Goal: Task Accomplishment & Management: Complete application form

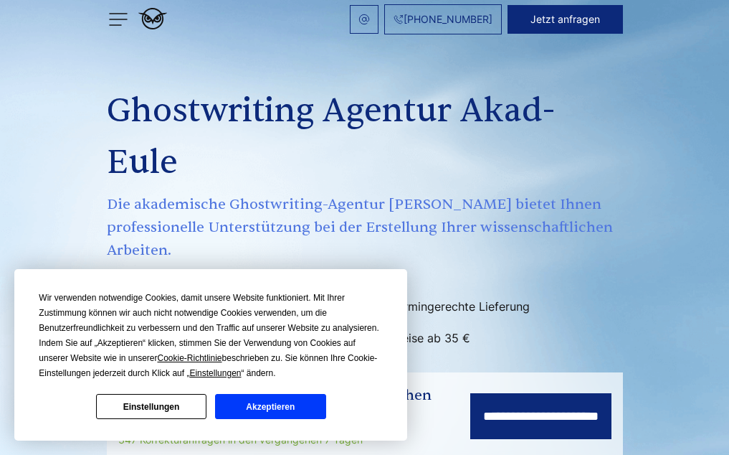
click at [232, 405] on button "Akzeptieren" at bounding box center [270, 406] width 110 height 25
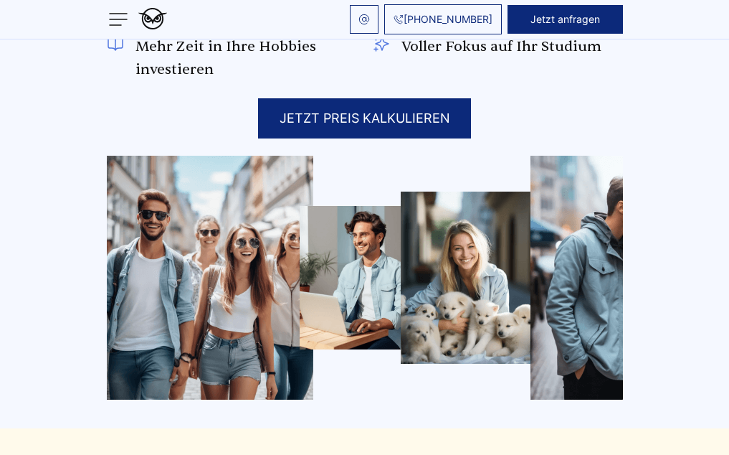
scroll to position [1148, 0]
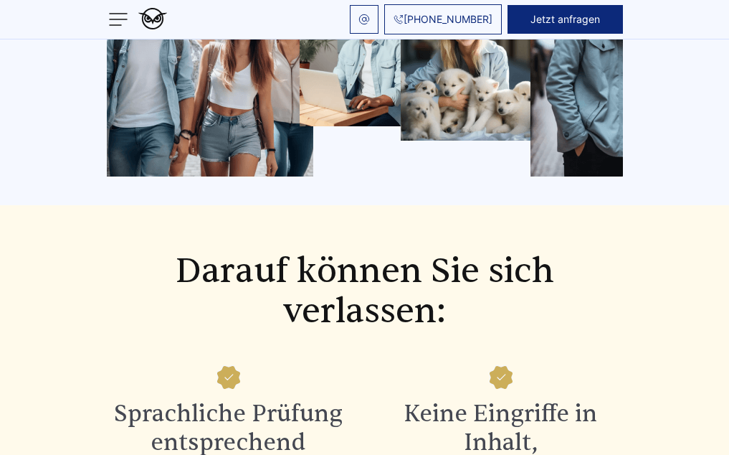
click at [0, 0] on img at bounding box center [0, 0] width 0 height 0
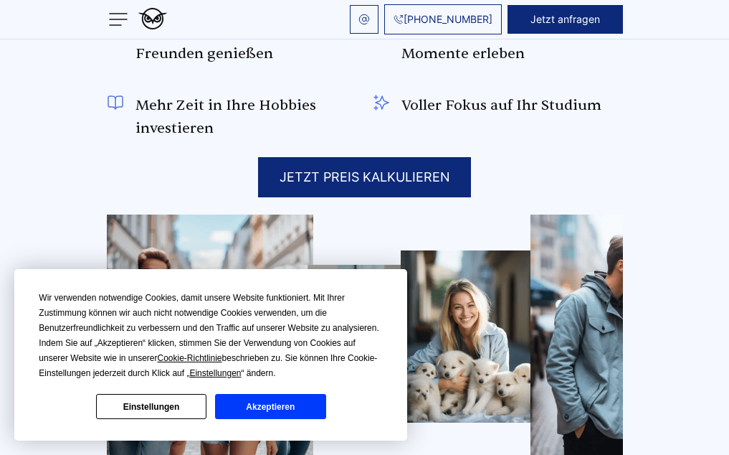
scroll to position [1148, 0]
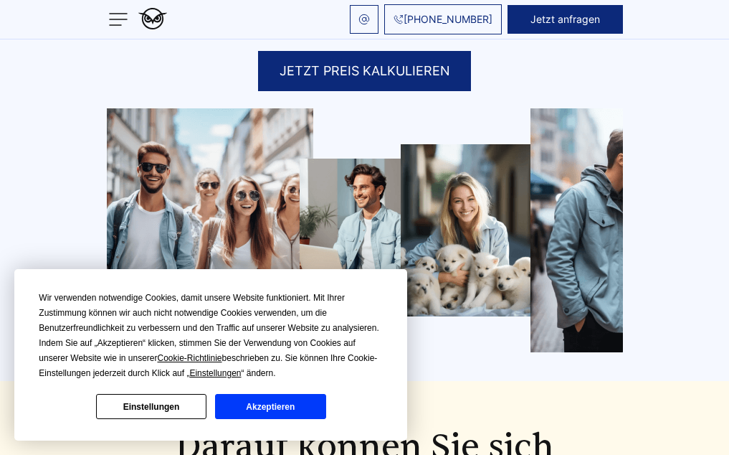
click at [267, 409] on button "Akzeptieren" at bounding box center [270, 406] width 110 height 25
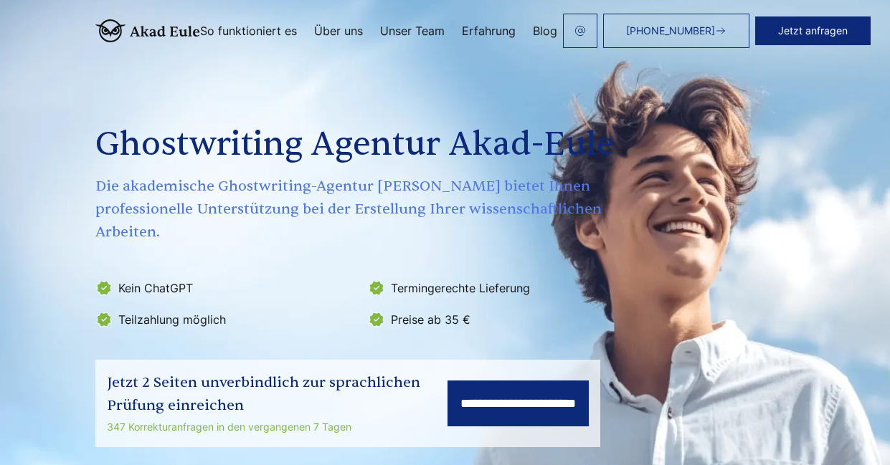
scroll to position [0, 0]
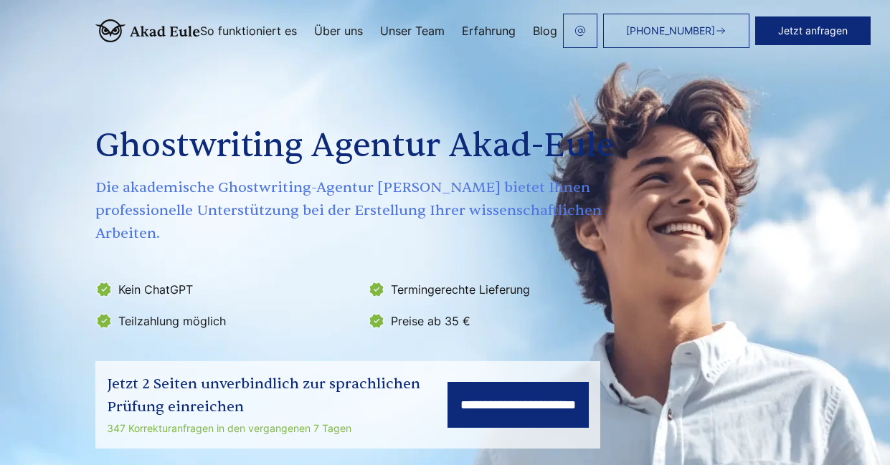
click at [729, 20] on button "Jetzt anfragen" at bounding box center [812, 30] width 115 height 29
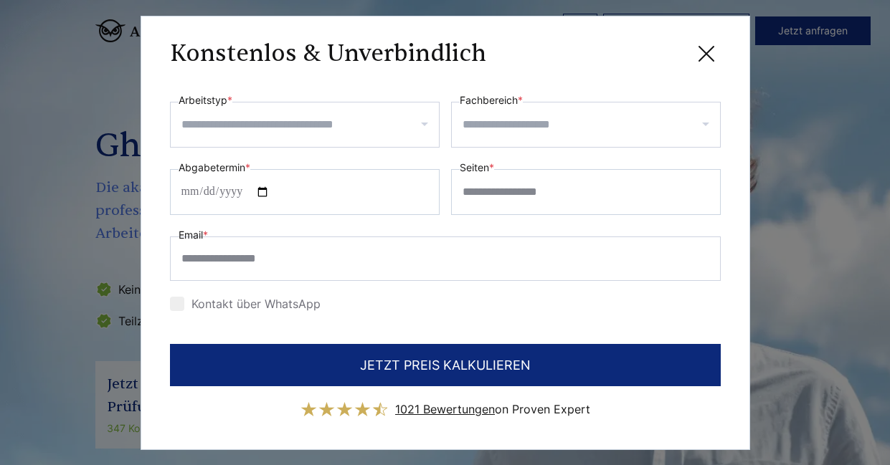
click at [444, 124] on div "**********" at bounding box center [445, 120] width 551 height 56
click at [426, 121] on input "Arbeitstyp *" at bounding box center [309, 124] width 257 height 23
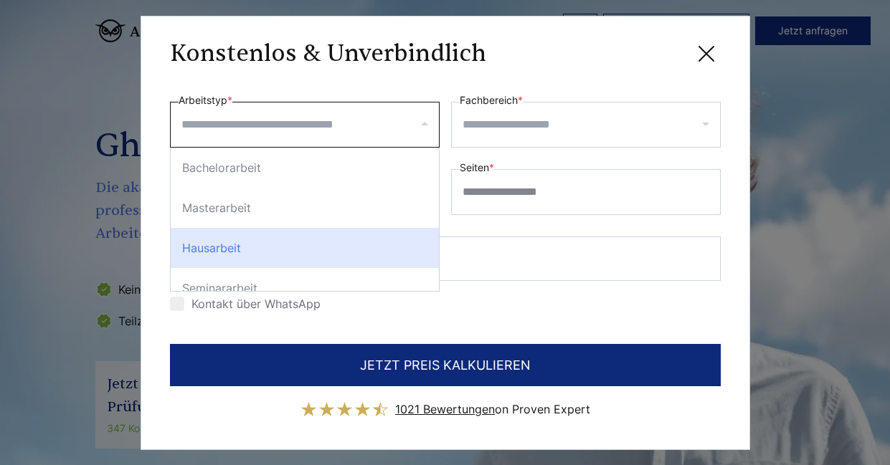
click at [247, 241] on div "Hausarbeit" at bounding box center [305, 248] width 268 height 40
select select "**"
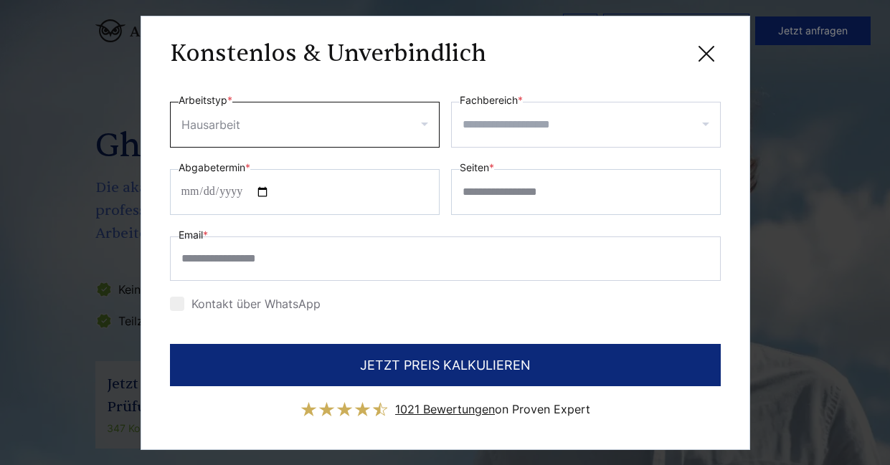
click at [600, 131] on input "Fachbereich *" at bounding box center [591, 124] width 257 height 23
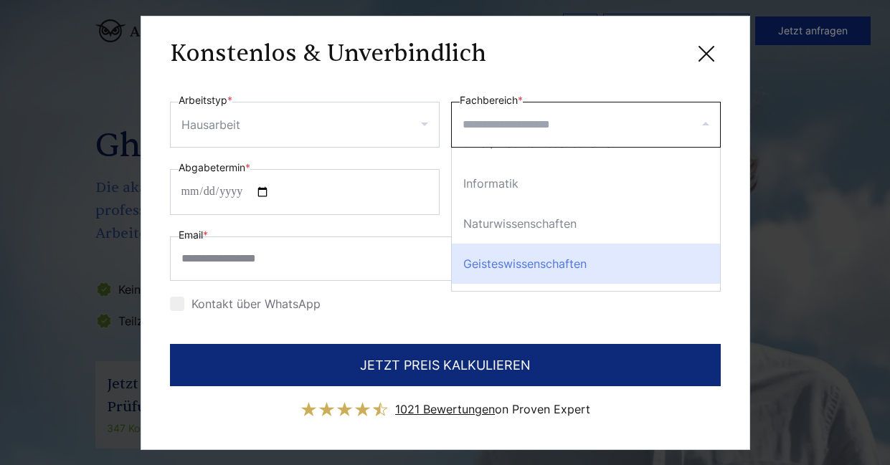
scroll to position [72, 0]
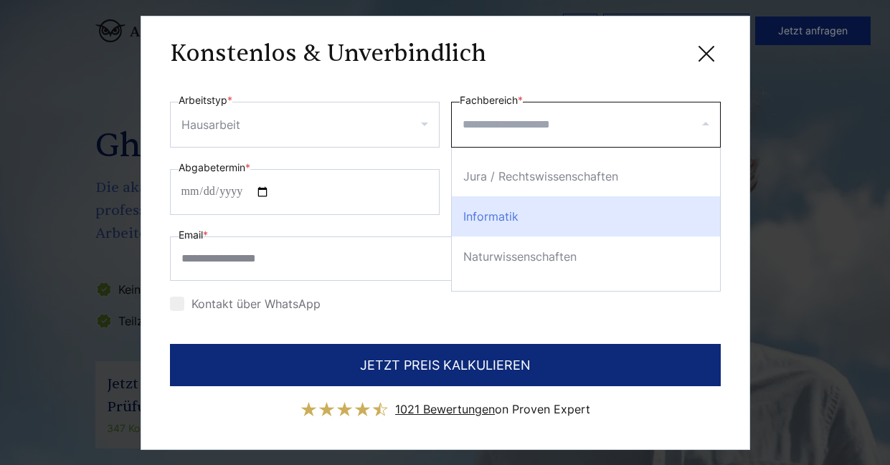
click at [552, 217] on div "Informatik" at bounding box center [586, 217] width 268 height 40
select select "*"
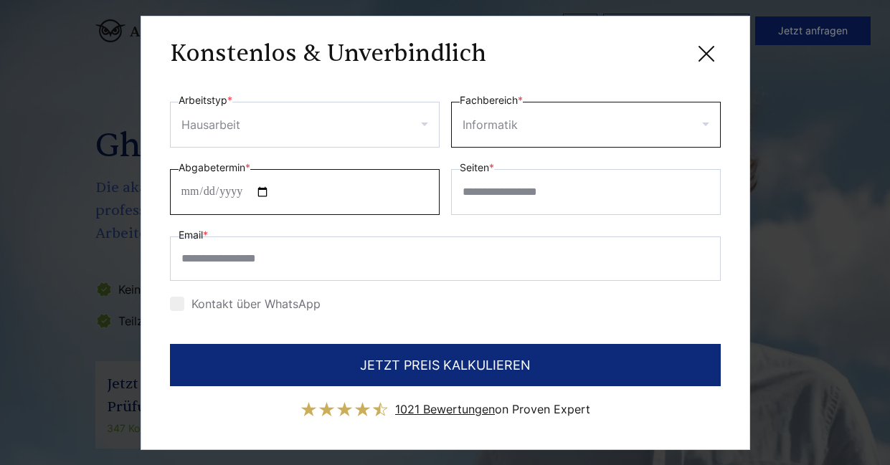
click at [210, 192] on input "Abgabetermin *" at bounding box center [305, 192] width 270 height 46
click at [199, 193] on input "Abgabetermin *" at bounding box center [305, 192] width 270 height 46
click at [226, 194] on input "Abgabetermin *" at bounding box center [305, 192] width 270 height 46
click at [281, 192] on input "Abgabetermin *" at bounding box center [305, 192] width 270 height 46
type input "**********"
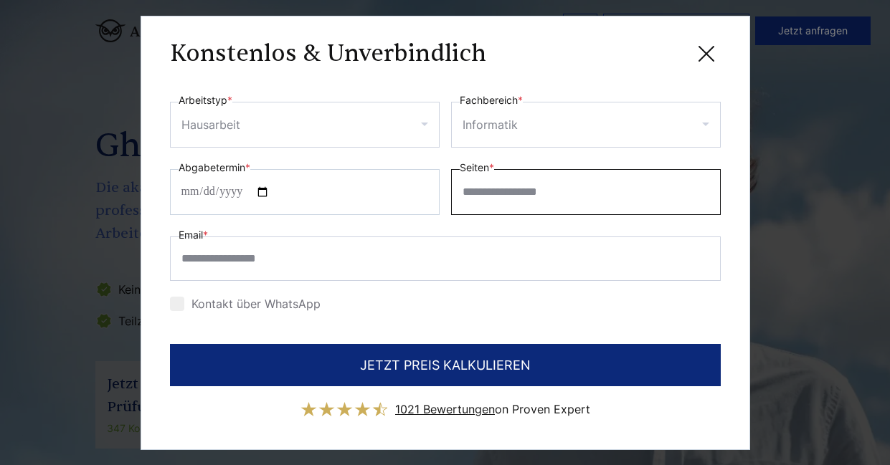
click at [540, 196] on input "Seiten *" at bounding box center [586, 192] width 270 height 46
type input "**"
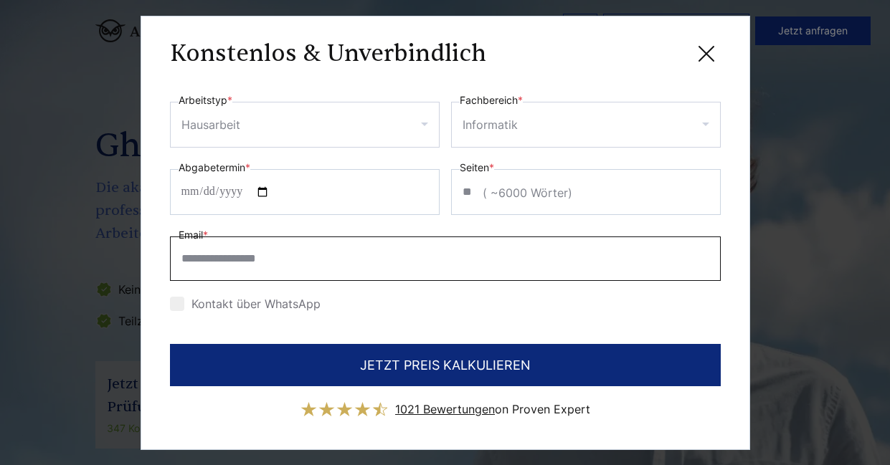
click at [374, 267] on input "Email *" at bounding box center [445, 259] width 551 height 44
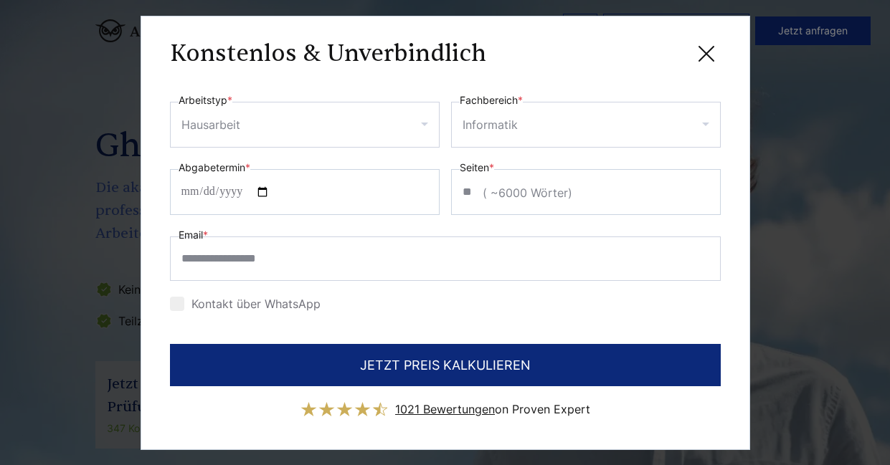
click at [174, 302] on div at bounding box center [177, 304] width 14 height 14
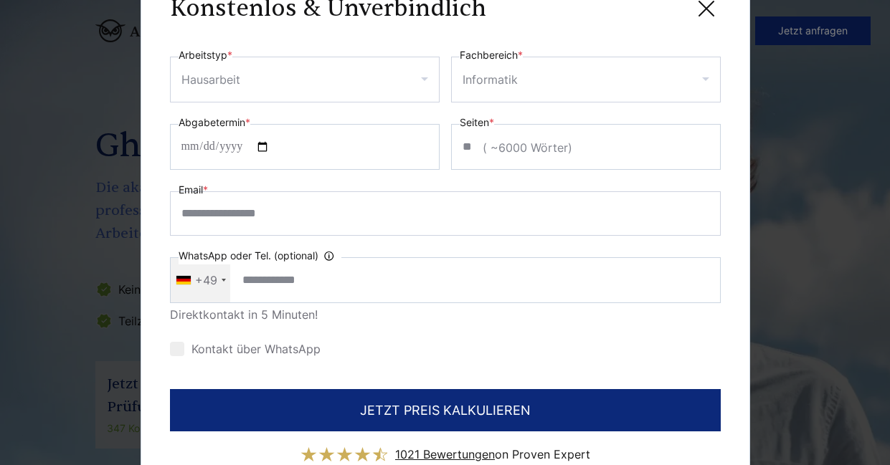
click at [179, 349] on label "Kontakt über WhatsApp" at bounding box center [245, 349] width 151 height 14
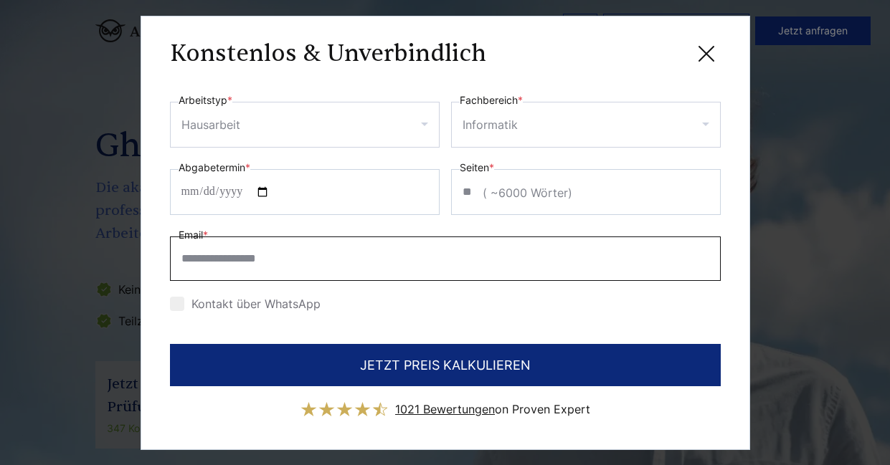
click at [211, 251] on input "Email *" at bounding box center [445, 259] width 551 height 44
type input "**"
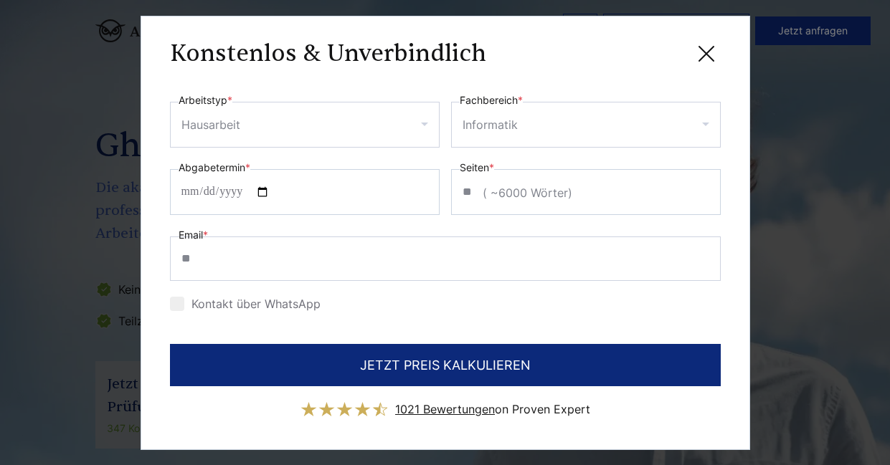
click at [704, 57] on icon at bounding box center [706, 54] width 14 height 14
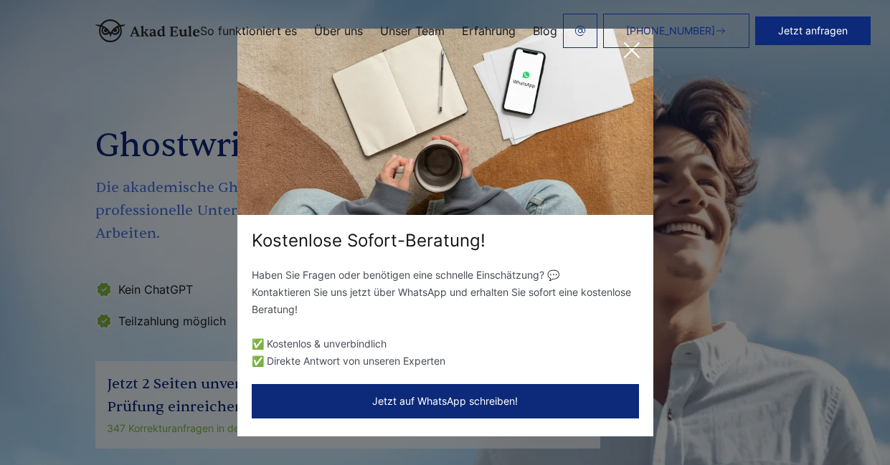
click at [630, 54] on header "+49 441 93168044 Jetzt anfragen So funktioniert es Über uns" at bounding box center [445, 31] width 890 height 62
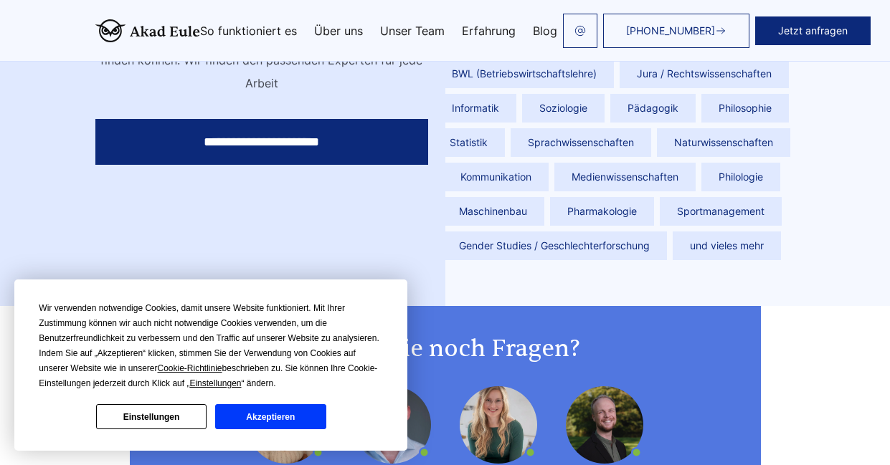
scroll to position [1148, 0]
